Goal: Use online tool/utility: Utilize a website feature to perform a specific function

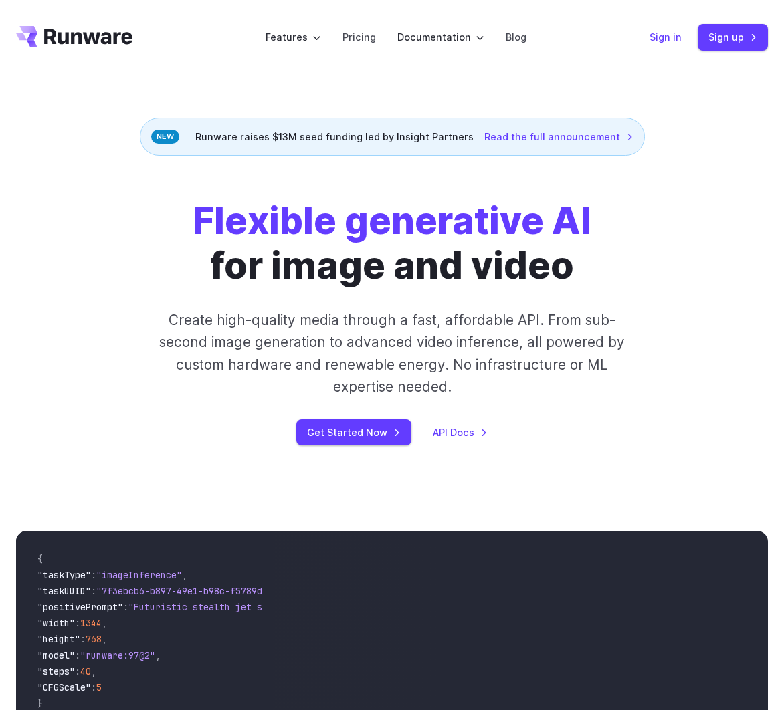
click at [670, 33] on link "Sign in" at bounding box center [665, 36] width 32 height 15
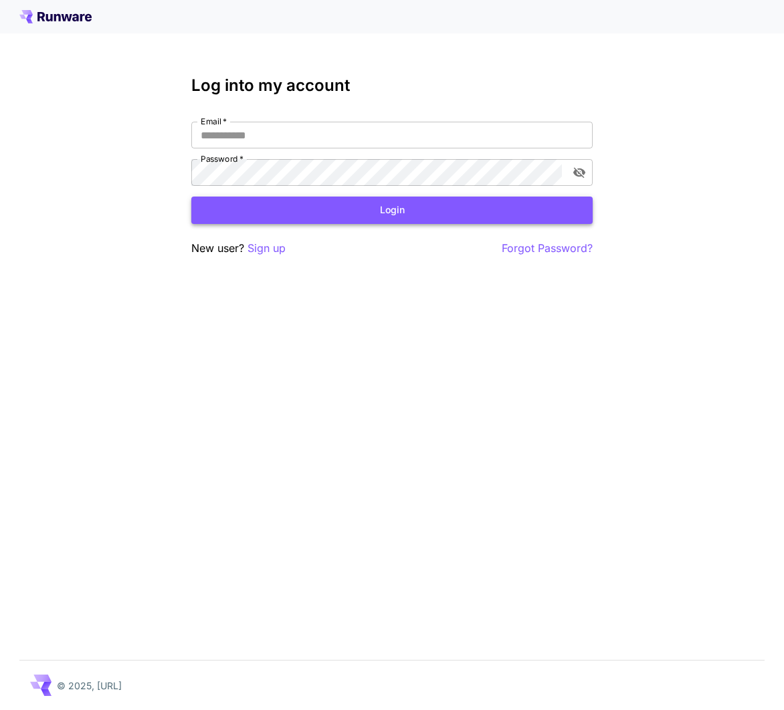
type input "**********"
click at [464, 213] on button "Login" at bounding box center [391, 210] width 401 height 27
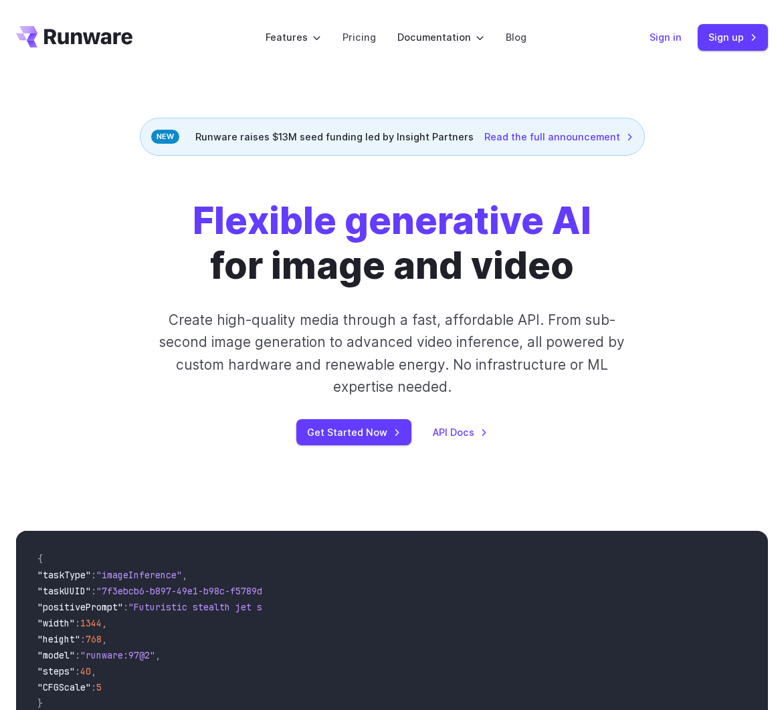
click at [659, 35] on link "Sign in" at bounding box center [665, 36] width 32 height 15
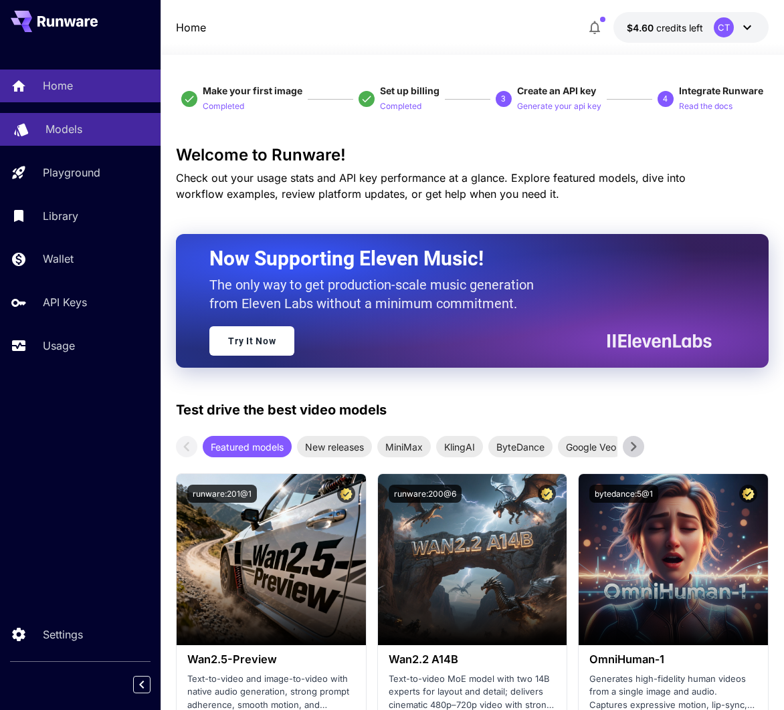
click at [76, 134] on p "Models" at bounding box center [63, 129] width 37 height 16
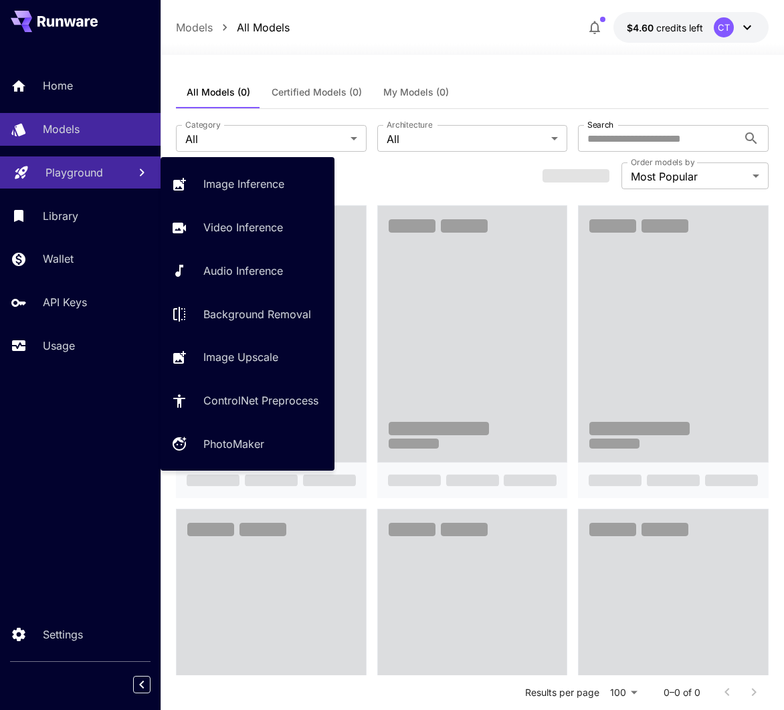
click at [70, 181] on link "Playground" at bounding box center [80, 172] width 160 height 33
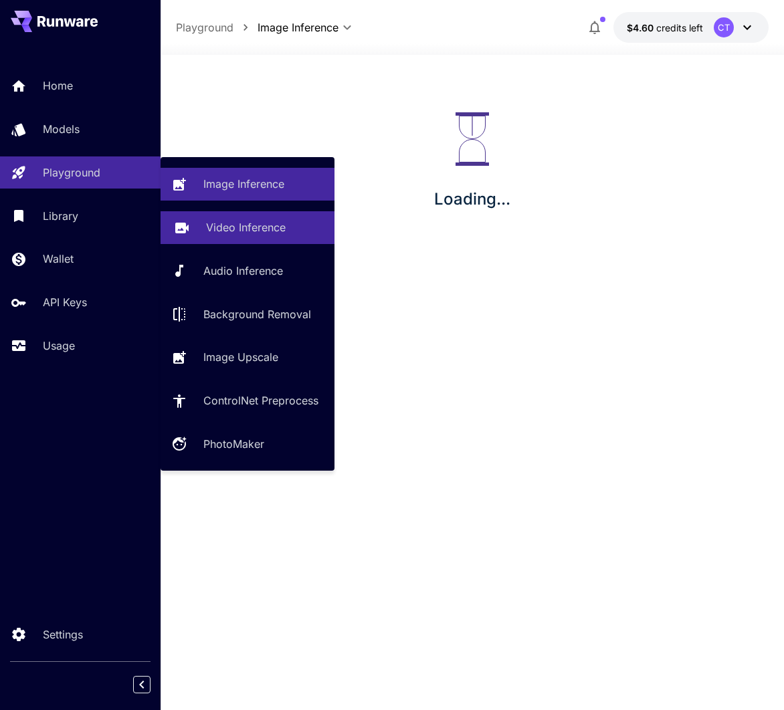
click at [253, 229] on p "Video Inference" at bounding box center [246, 227] width 80 height 16
type input "**********"
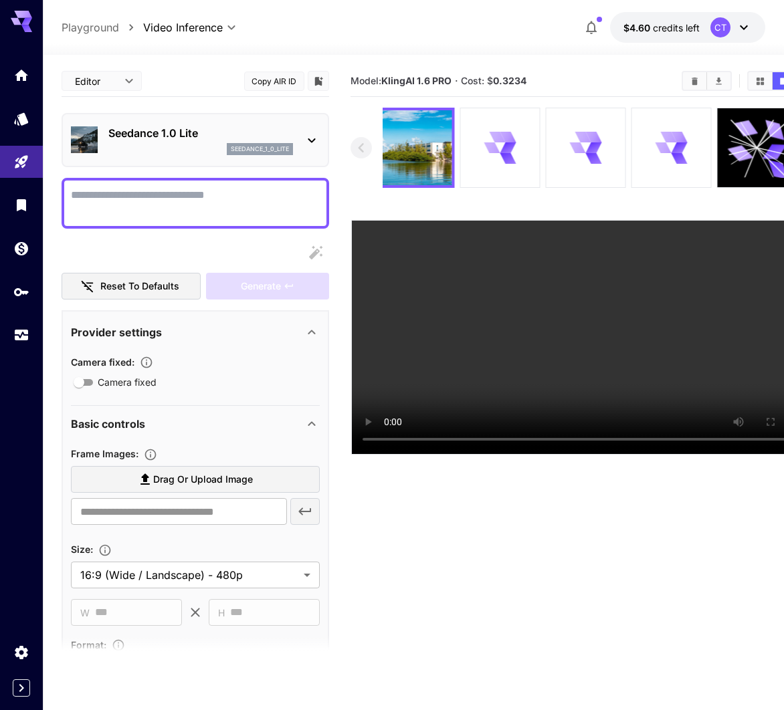
click at [315, 138] on icon at bounding box center [311, 140] width 7 height 5
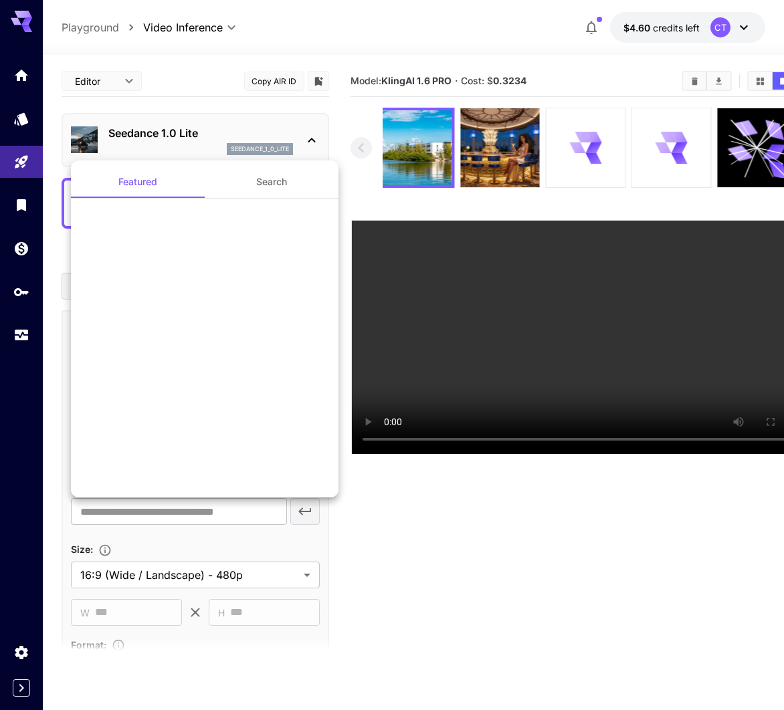
click at [315, 140] on div at bounding box center [392, 355] width 784 height 710
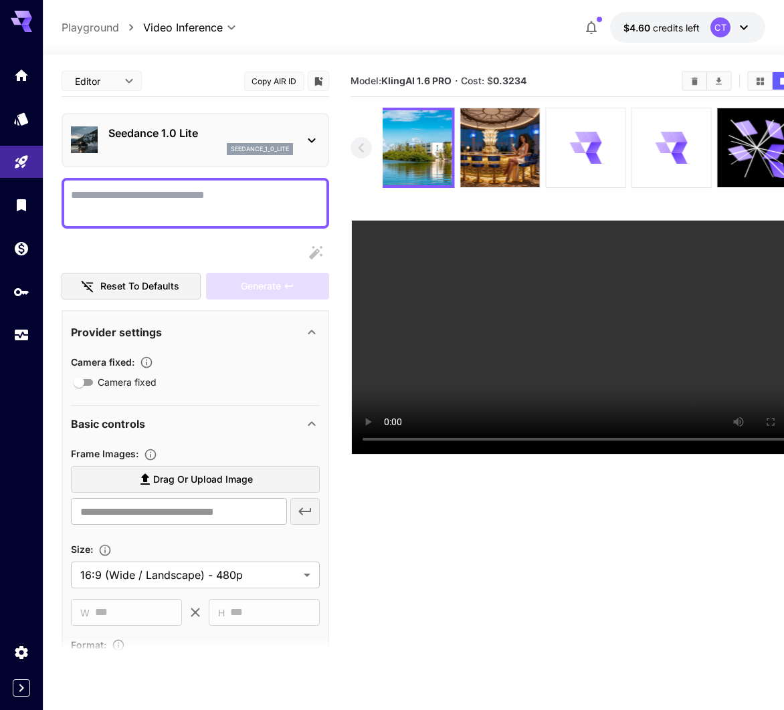
click at [310, 138] on div at bounding box center [392, 355] width 784 height 710
